Goal: Navigation & Orientation: Find specific page/section

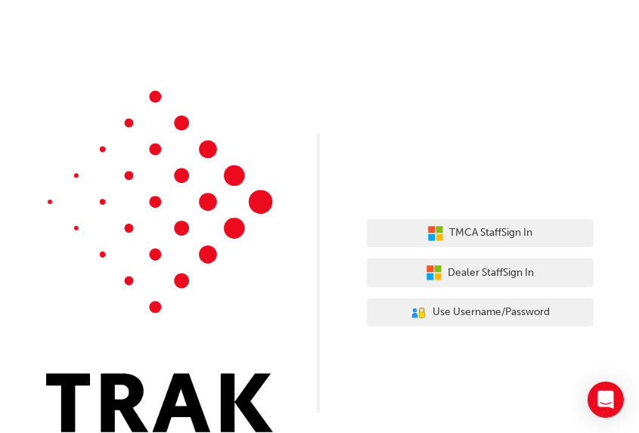
scroll to position [21, 0]
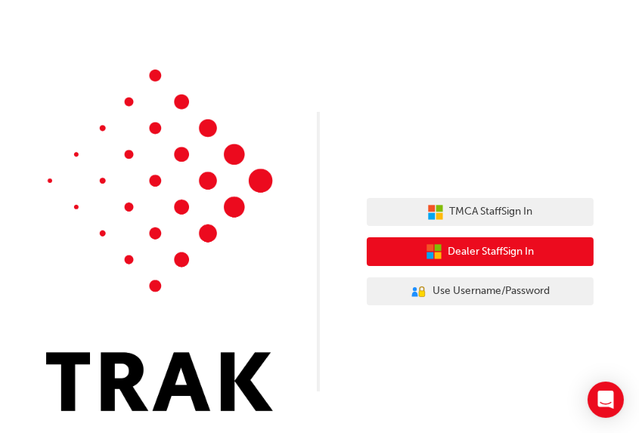
click at [464, 241] on button "Dealer Staff Sign In" at bounding box center [480, 252] width 227 height 29
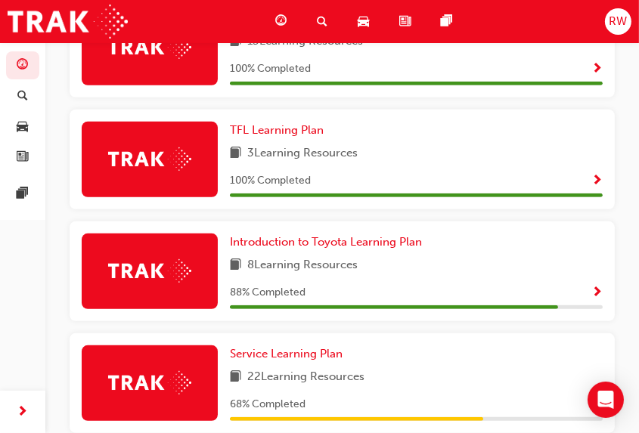
scroll to position [75, 0]
